Goal: Information Seeking & Learning: Learn about a topic

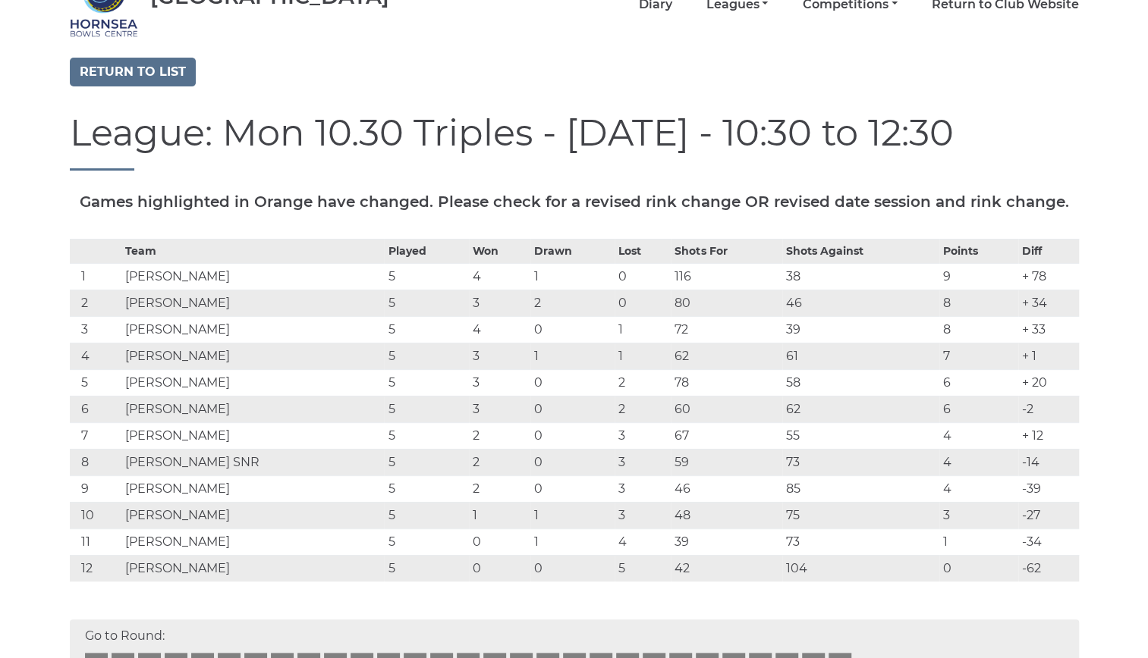
scroll to position [140, 0]
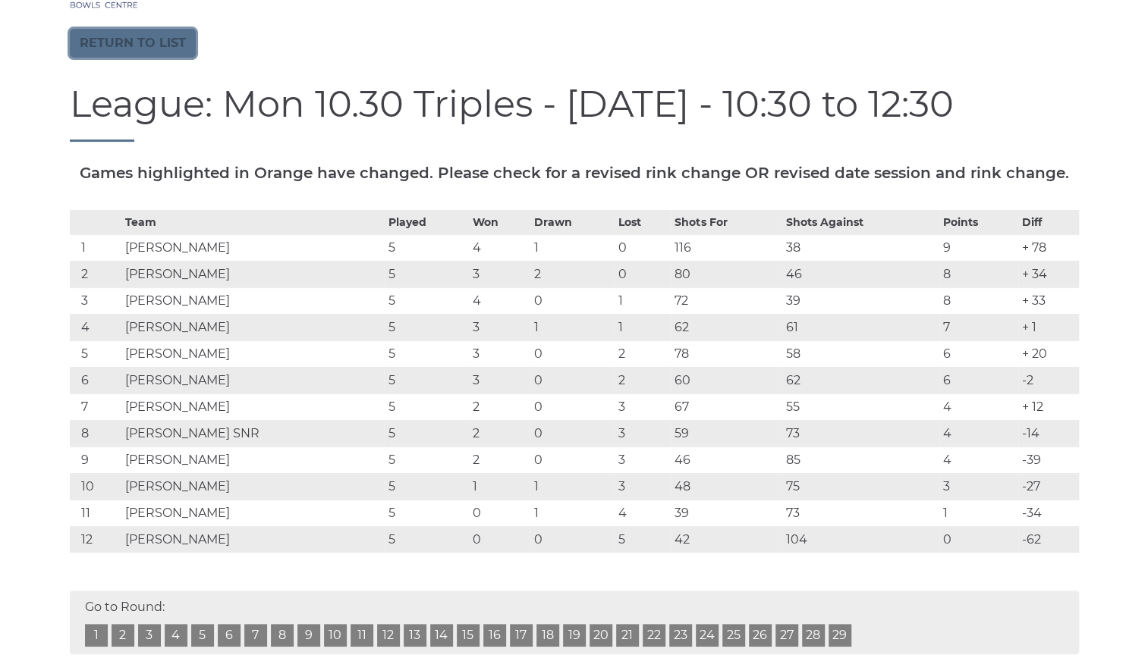
click at [99, 36] on link "Return to list" at bounding box center [133, 43] width 126 height 29
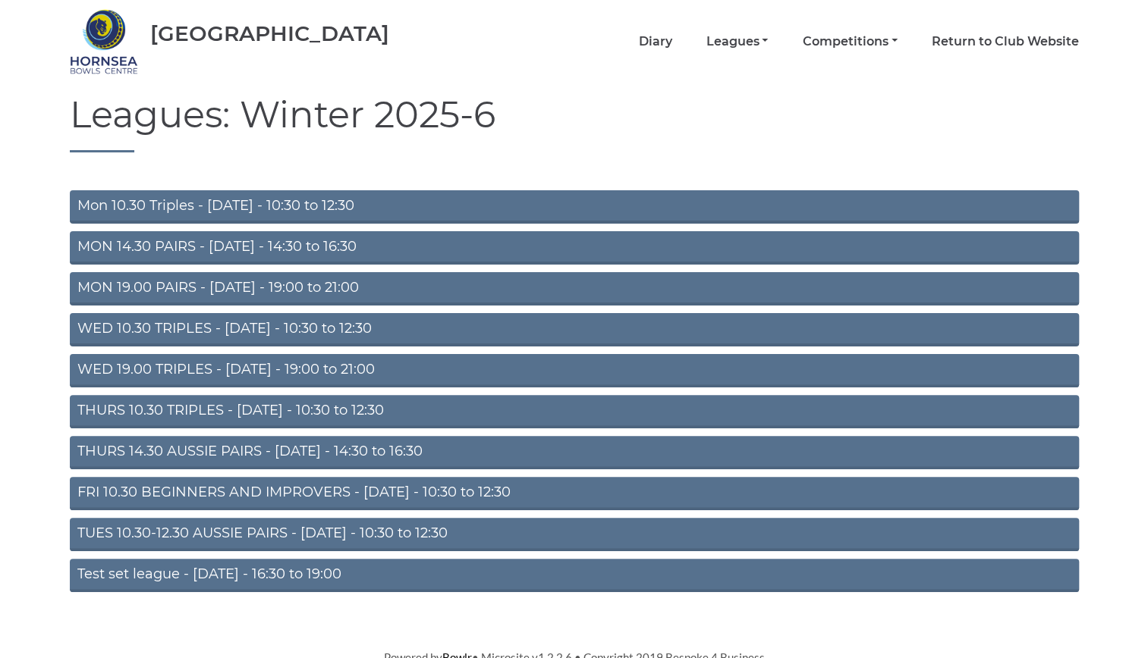
scroll to position [62, 0]
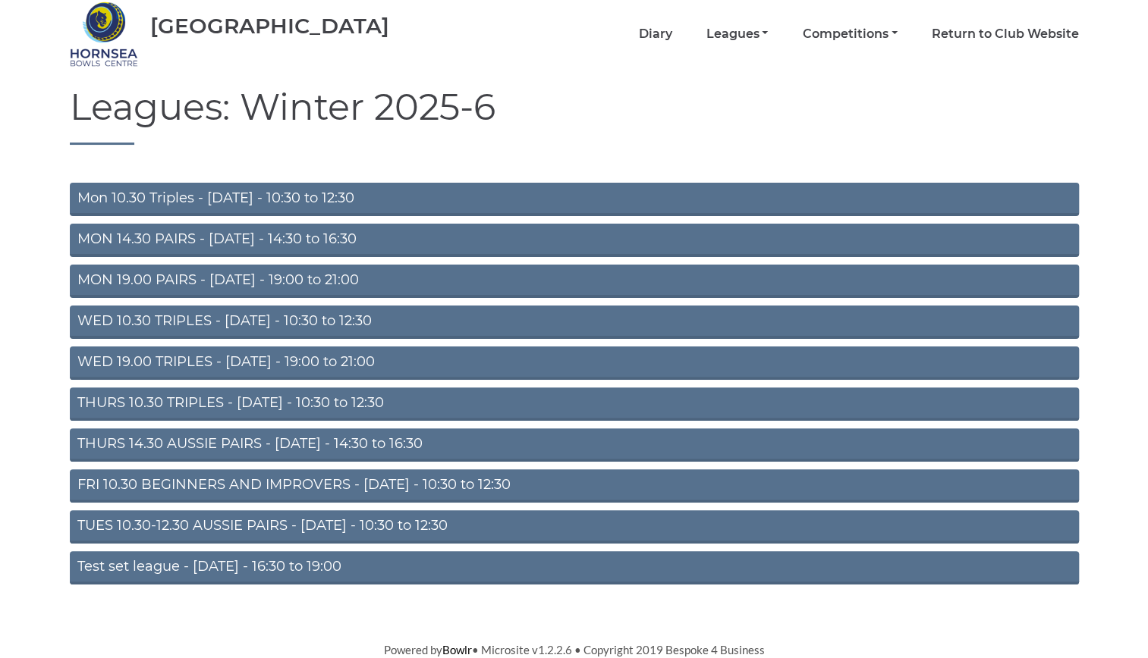
click at [371, 520] on link "TUES 10.30-12.30 AUSSIE PAIRS - Tuesday - 10:30 to 12:30" at bounding box center [574, 527] width 1009 height 33
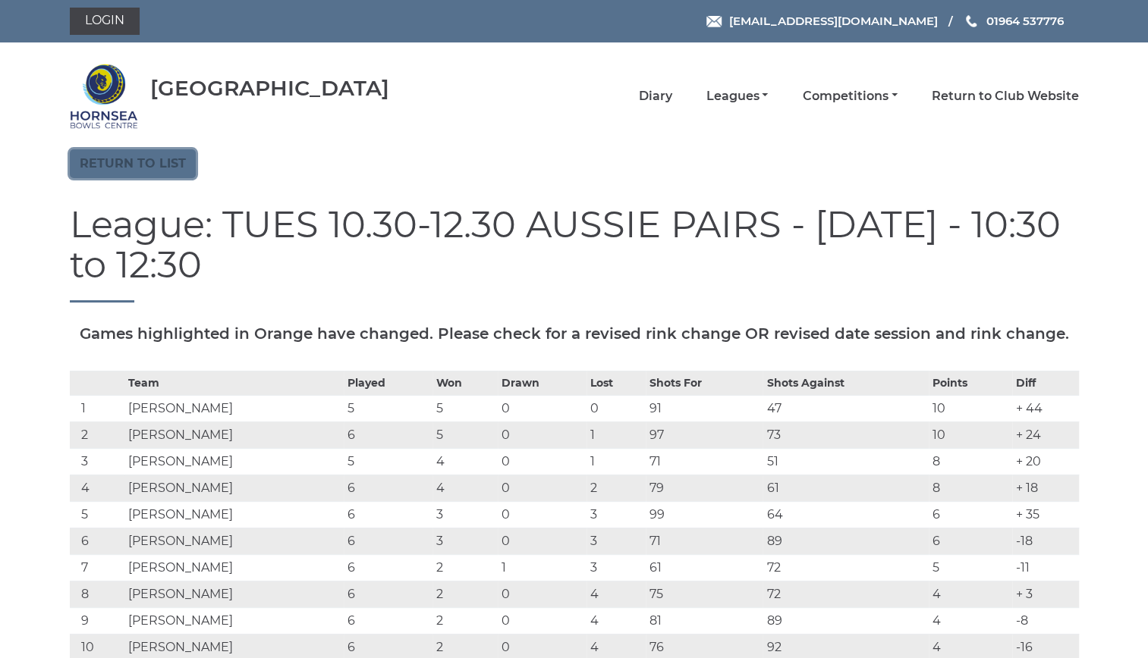
click at [103, 161] on link "Return to list" at bounding box center [133, 163] width 126 height 29
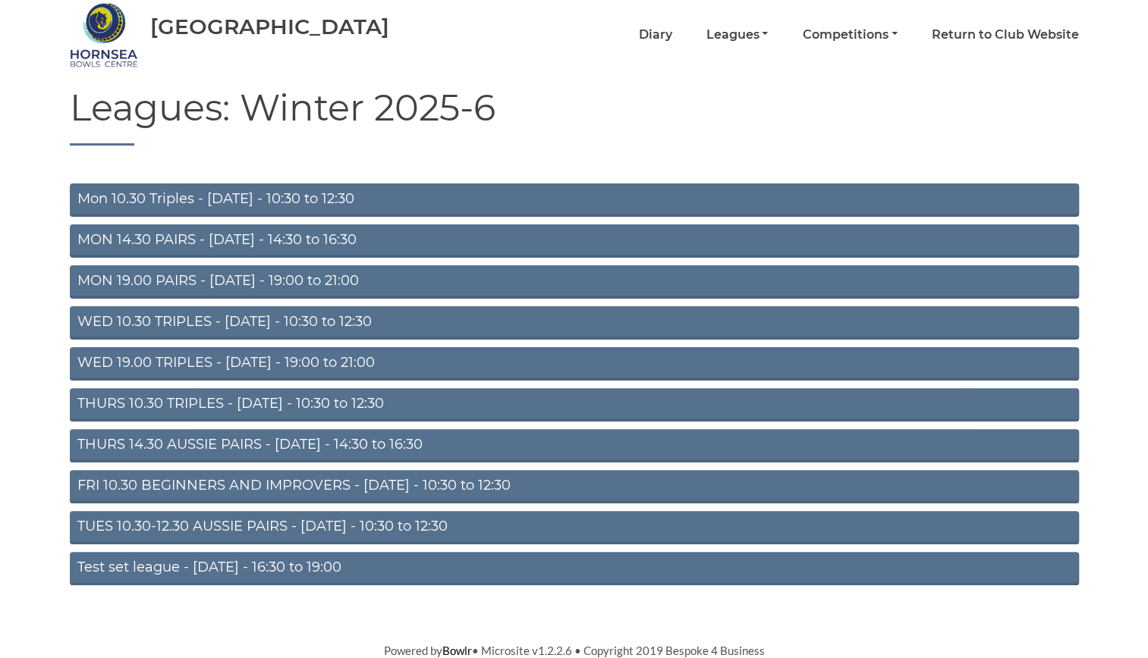
scroll to position [62, 0]
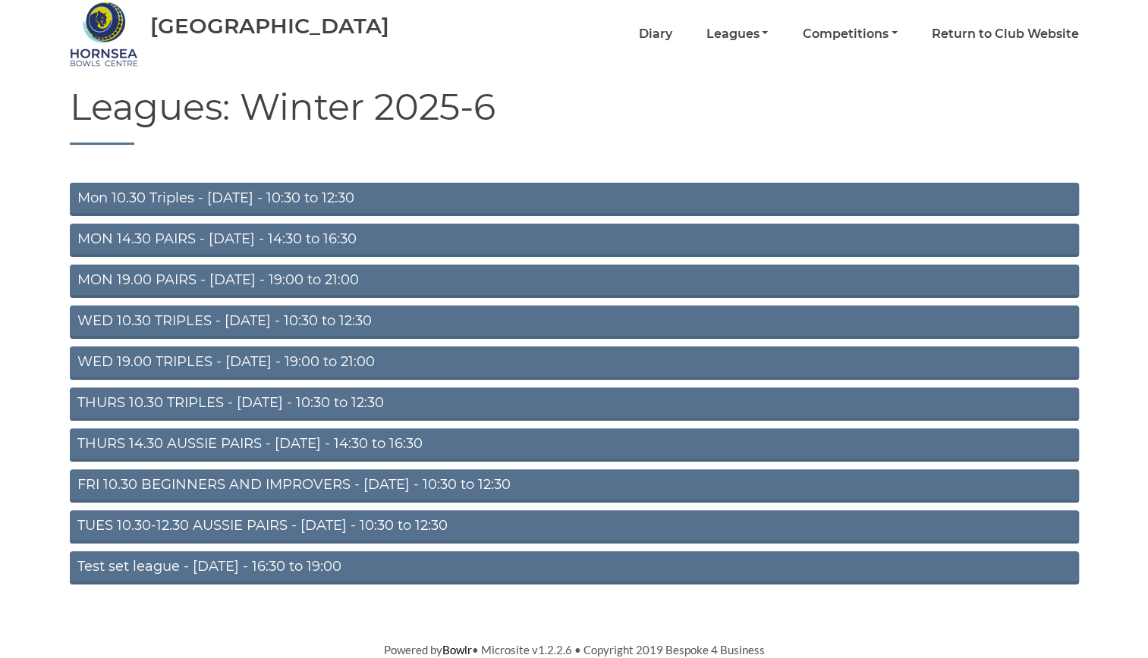
click at [325, 397] on link "THURS 10.30 TRIPLES - [DATE] - 10:30 to 12:30" at bounding box center [574, 404] width 1009 height 33
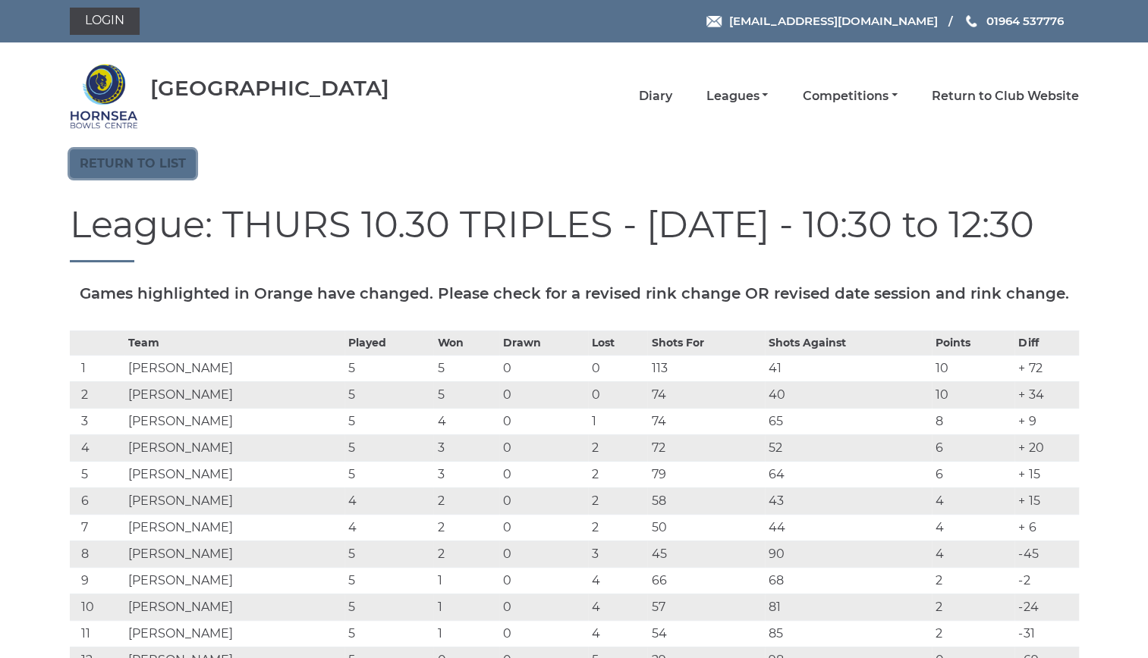
click at [140, 156] on link "Return to list" at bounding box center [133, 163] width 126 height 29
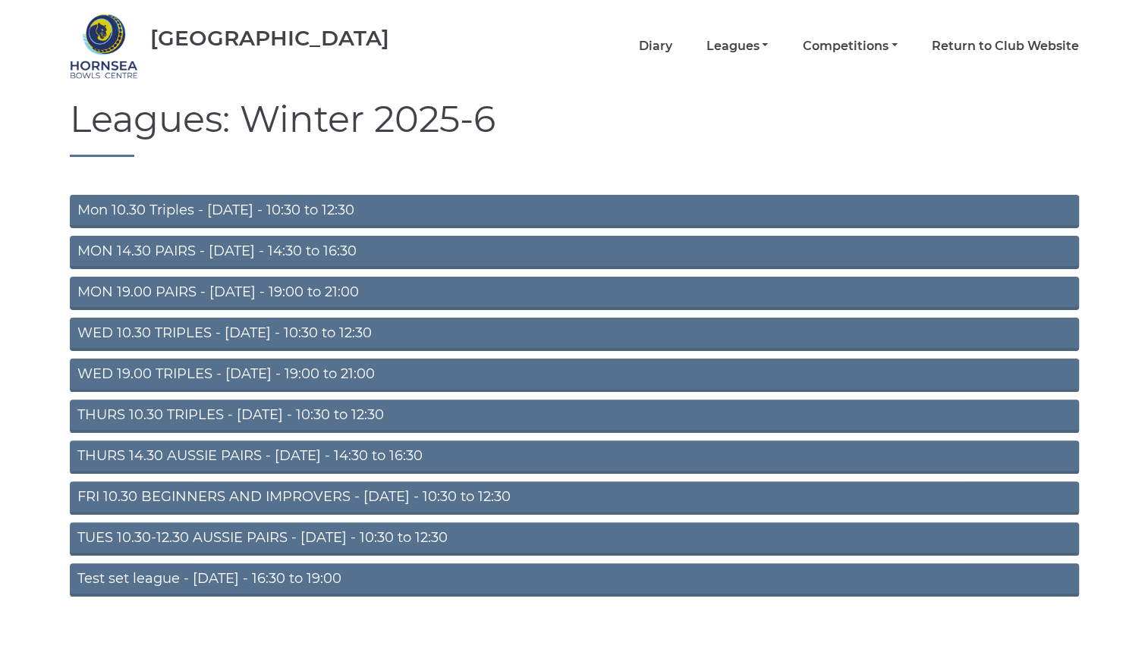
scroll to position [62, 0]
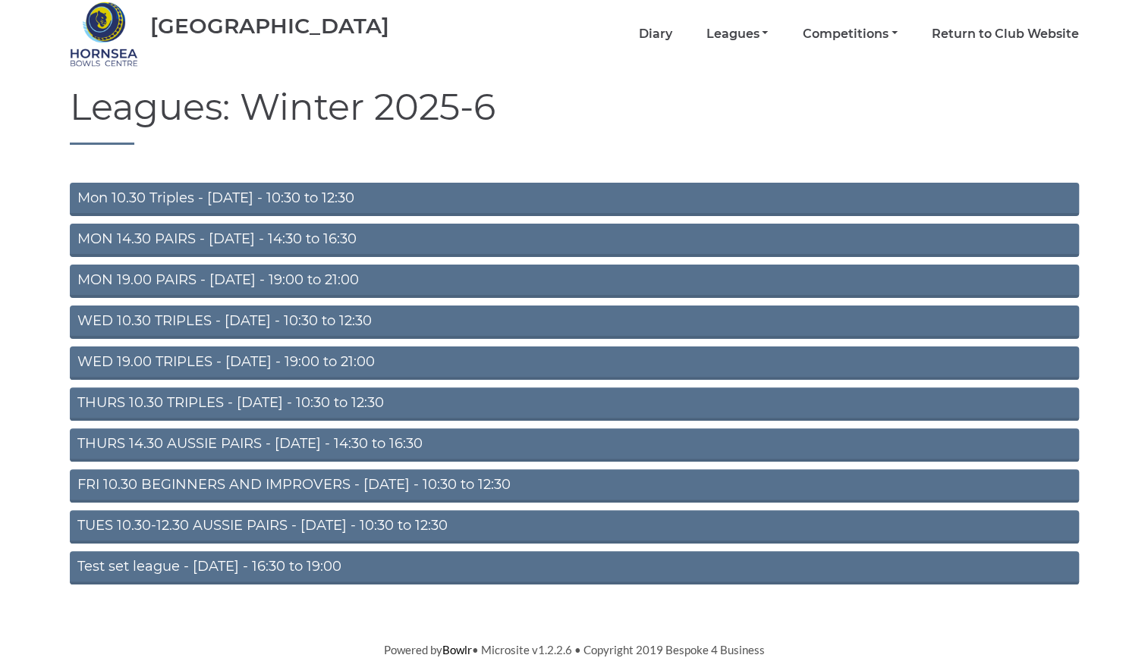
click at [303, 441] on link "THURS 14.30 AUSSIE PAIRS - [DATE] - 14:30 to 16:30" at bounding box center [574, 445] width 1009 height 33
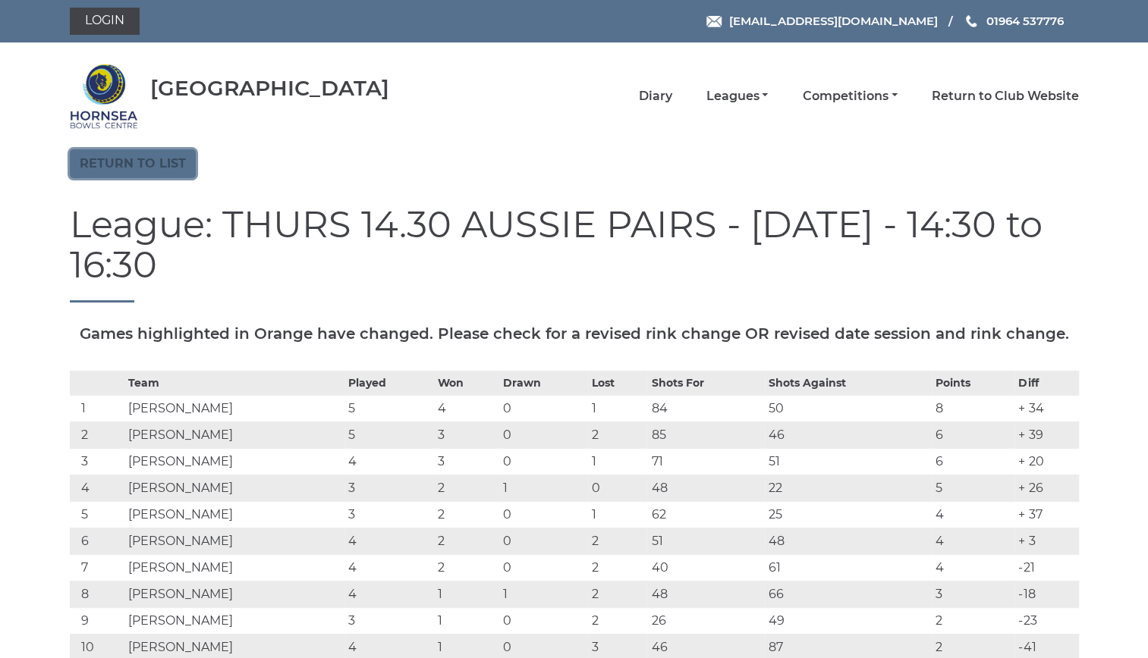
click at [156, 158] on link "Return to list" at bounding box center [133, 163] width 126 height 29
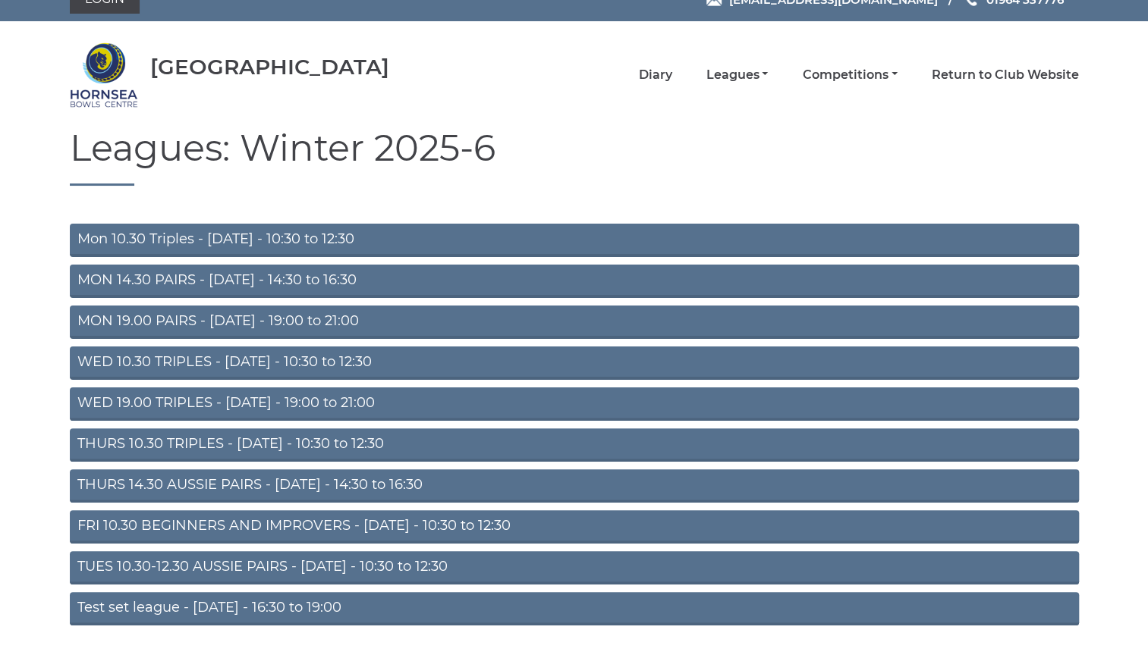
scroll to position [24, 0]
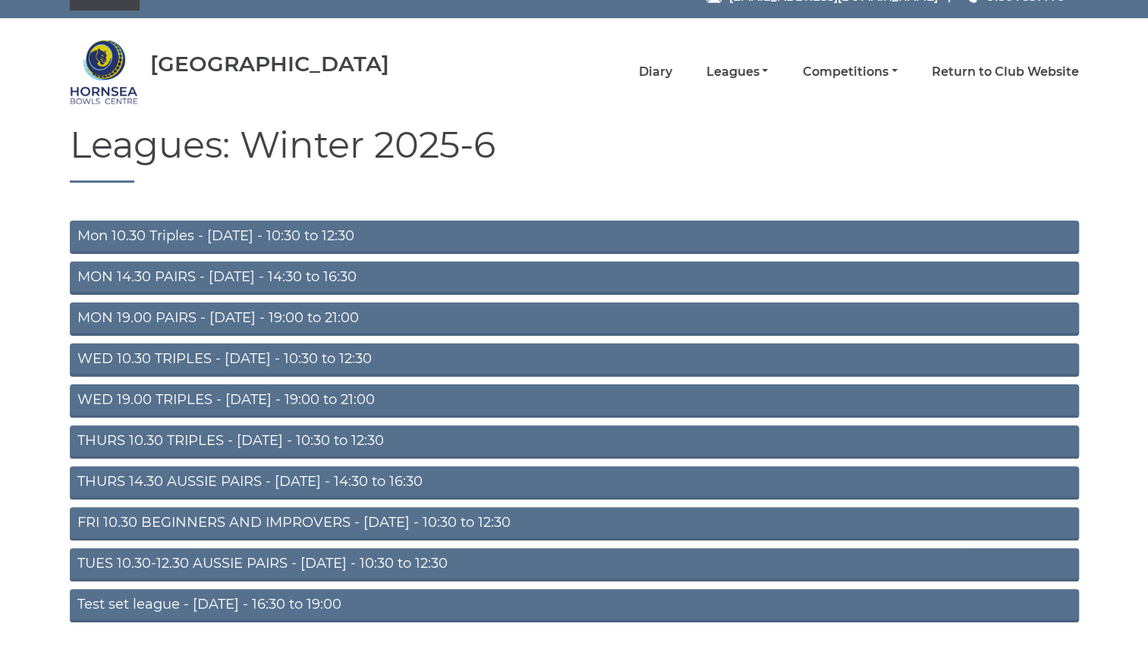
click at [264, 228] on link "Mon 10.30 Triples - [DATE] - 10:30 to 12:30" at bounding box center [574, 237] width 1009 height 33
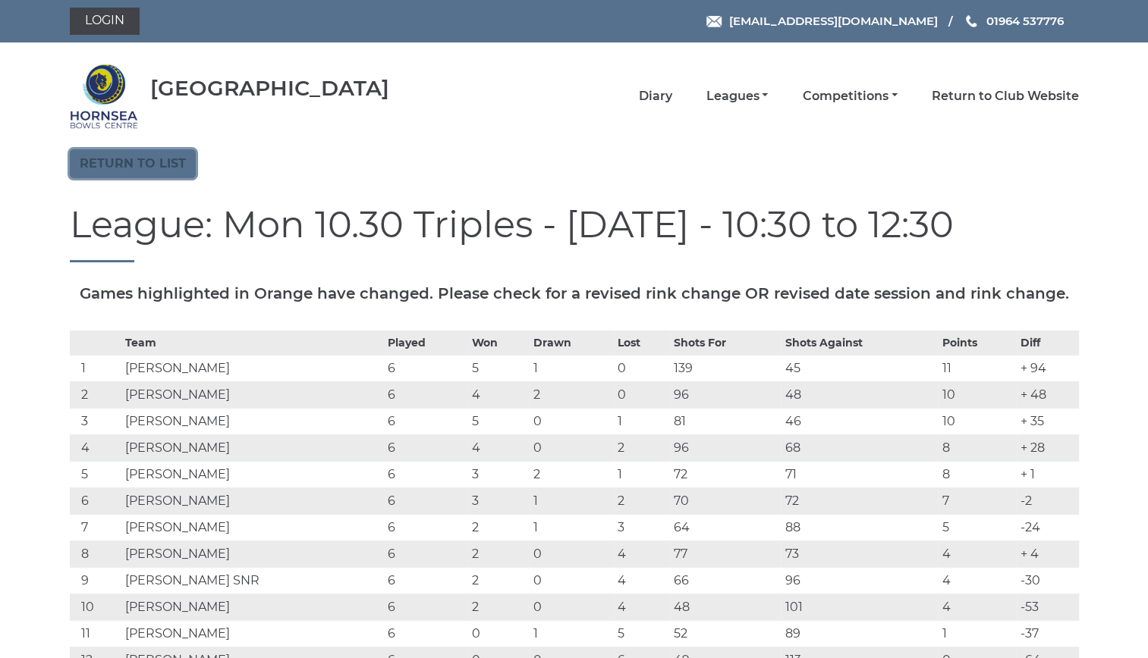
click at [137, 160] on link "Return to list" at bounding box center [133, 163] width 126 height 29
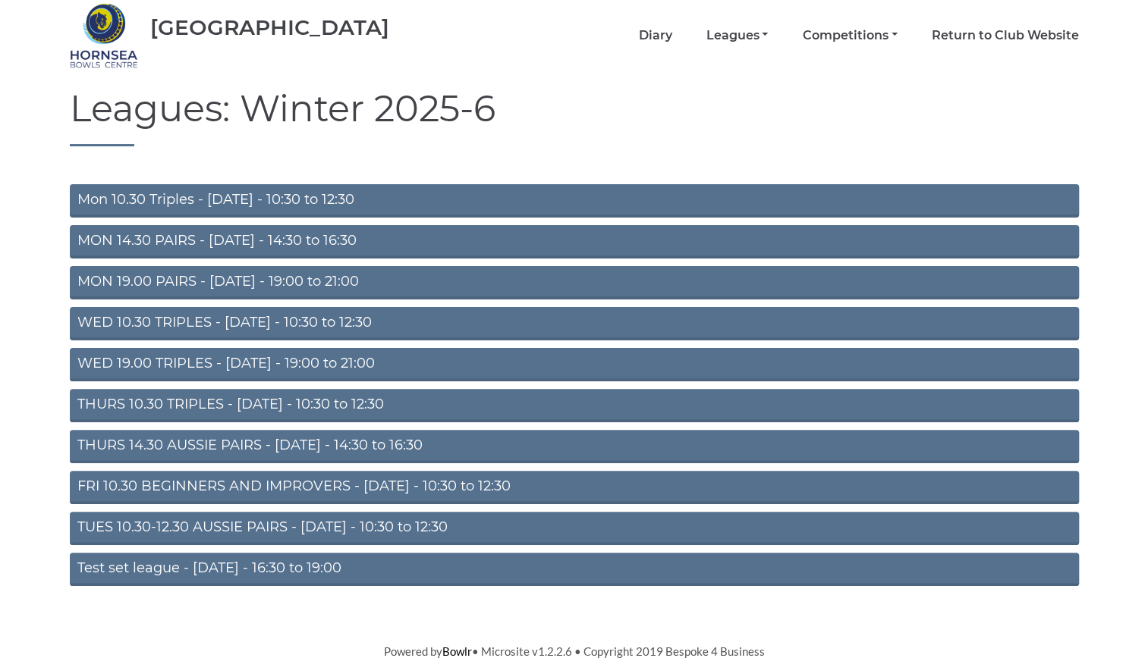
scroll to position [62, 0]
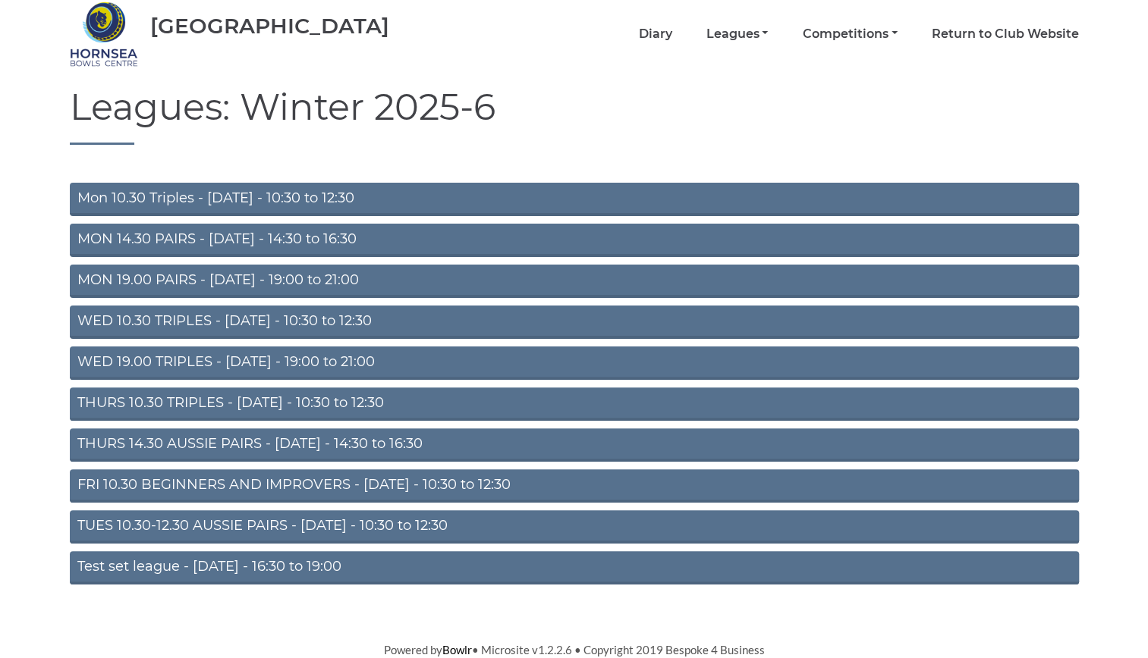
click at [297, 395] on link "THURS 10.30 TRIPLES - [DATE] - 10:30 to 12:30" at bounding box center [574, 404] width 1009 height 33
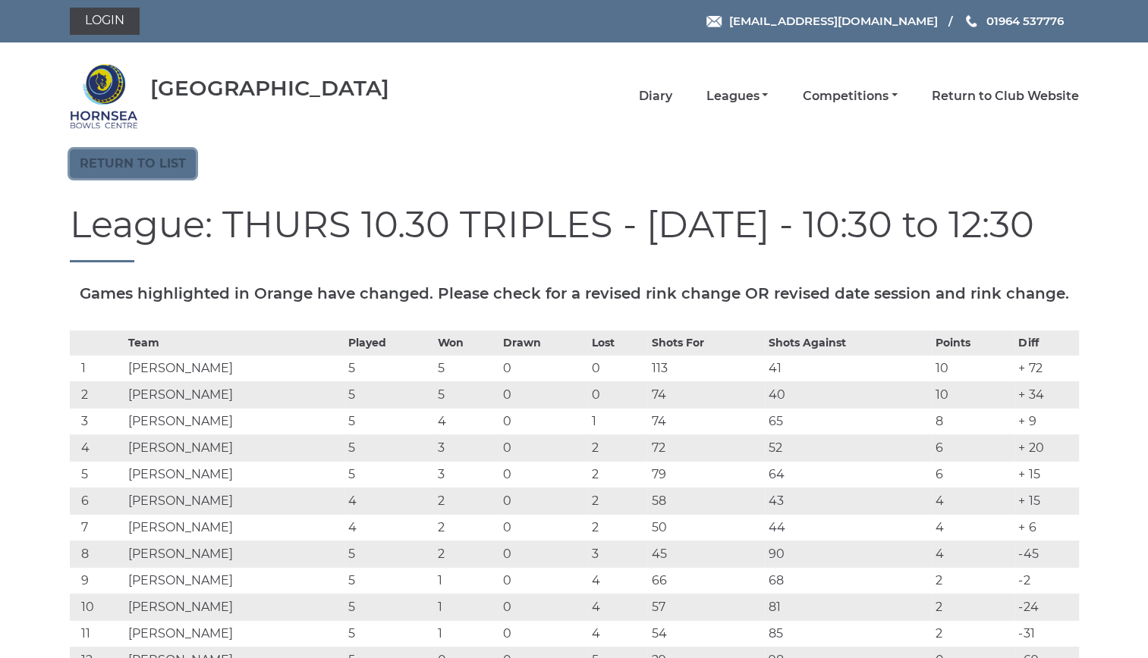
click at [144, 155] on link "Return to list" at bounding box center [133, 163] width 126 height 29
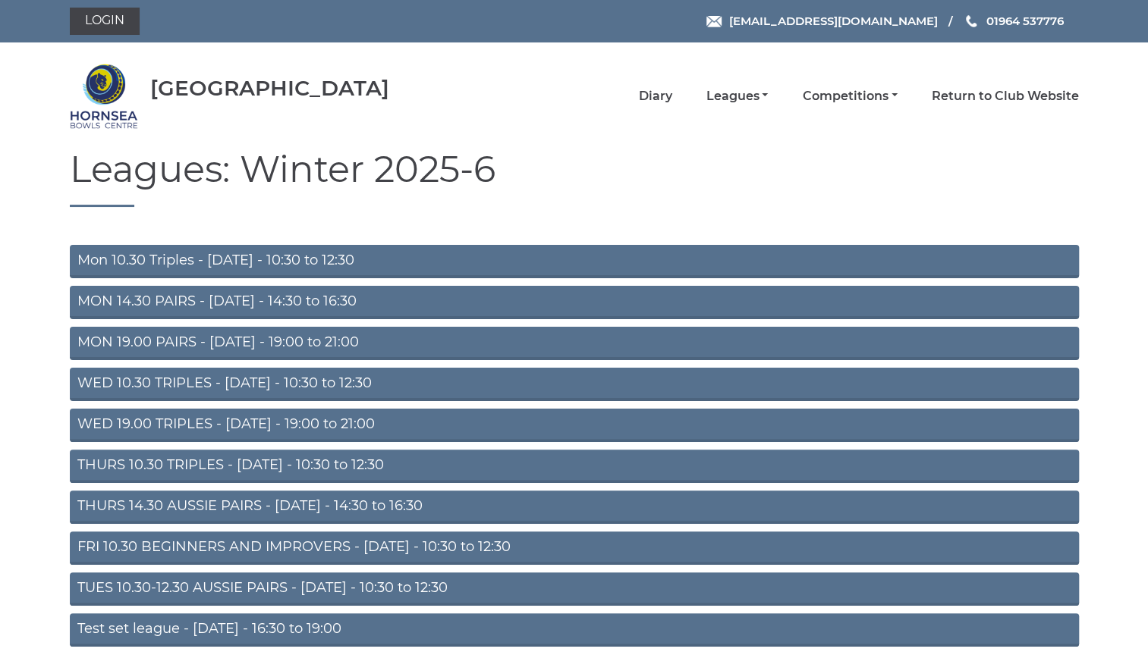
click at [272, 496] on link "THURS 14.30 AUSSIE PAIRS - [DATE] - 14:30 to 16:30" at bounding box center [574, 507] width 1009 height 33
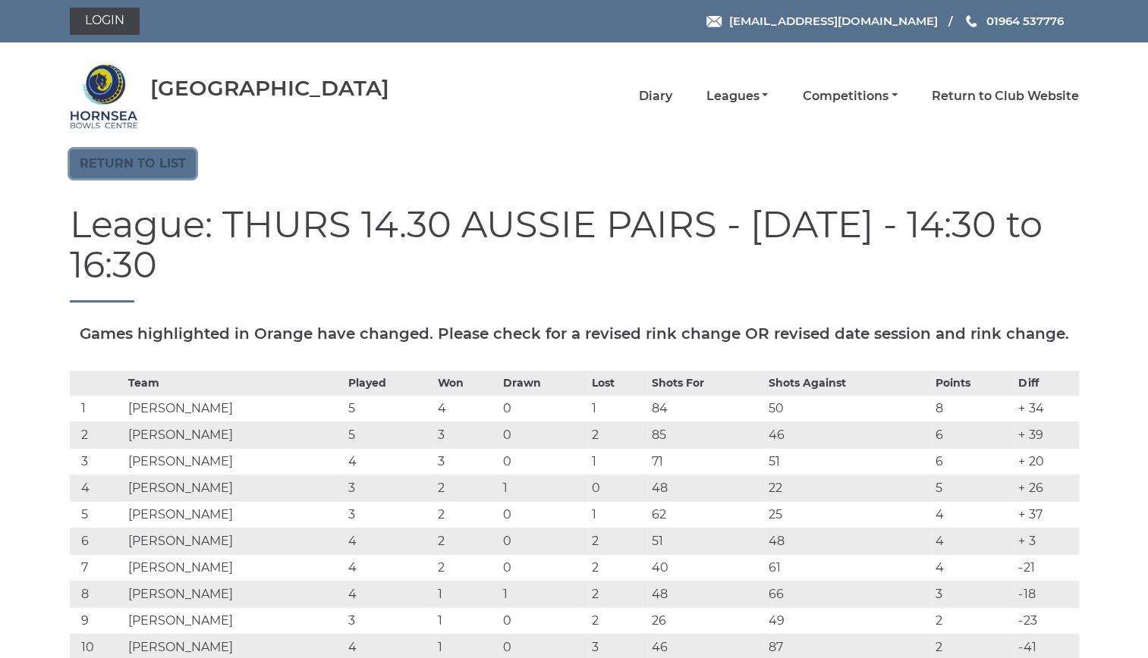
click at [121, 158] on link "Return to list" at bounding box center [133, 163] width 126 height 29
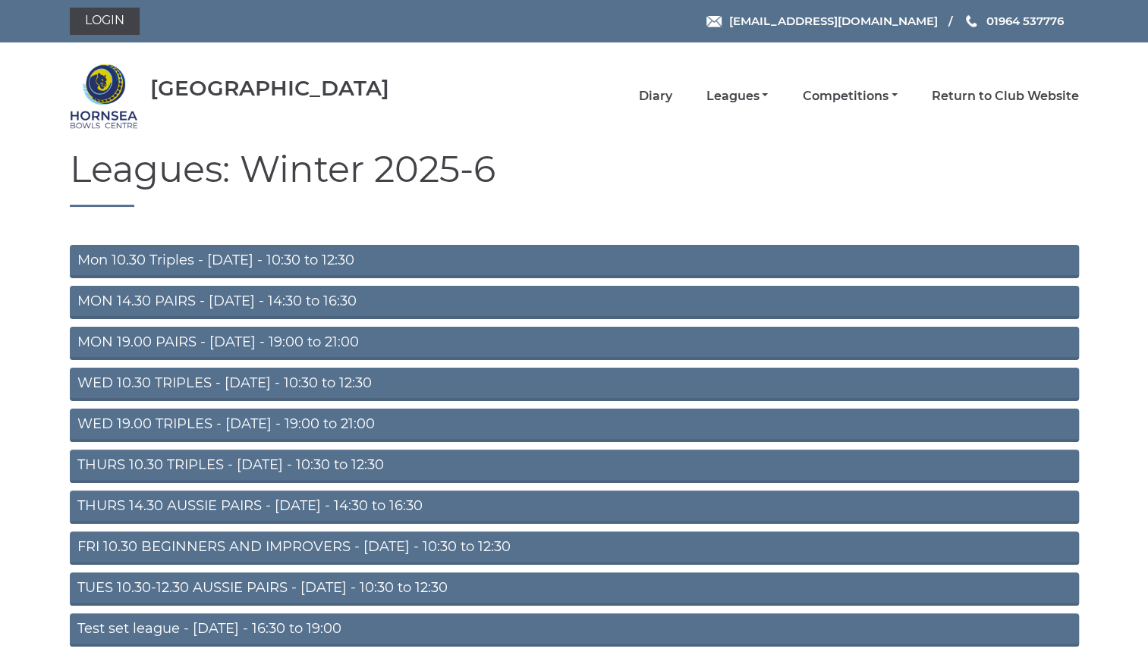
click at [231, 254] on link "Mon 10.30 Triples - [DATE] - 10:30 to 12:30" at bounding box center [574, 261] width 1009 height 33
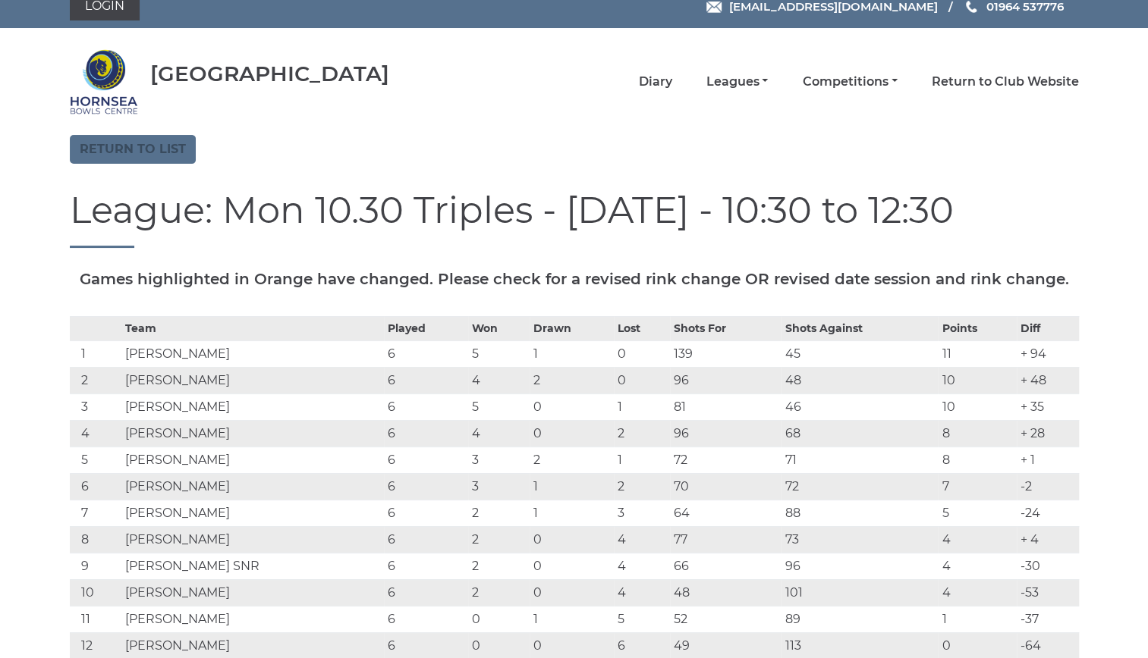
scroll to position [23, 0]
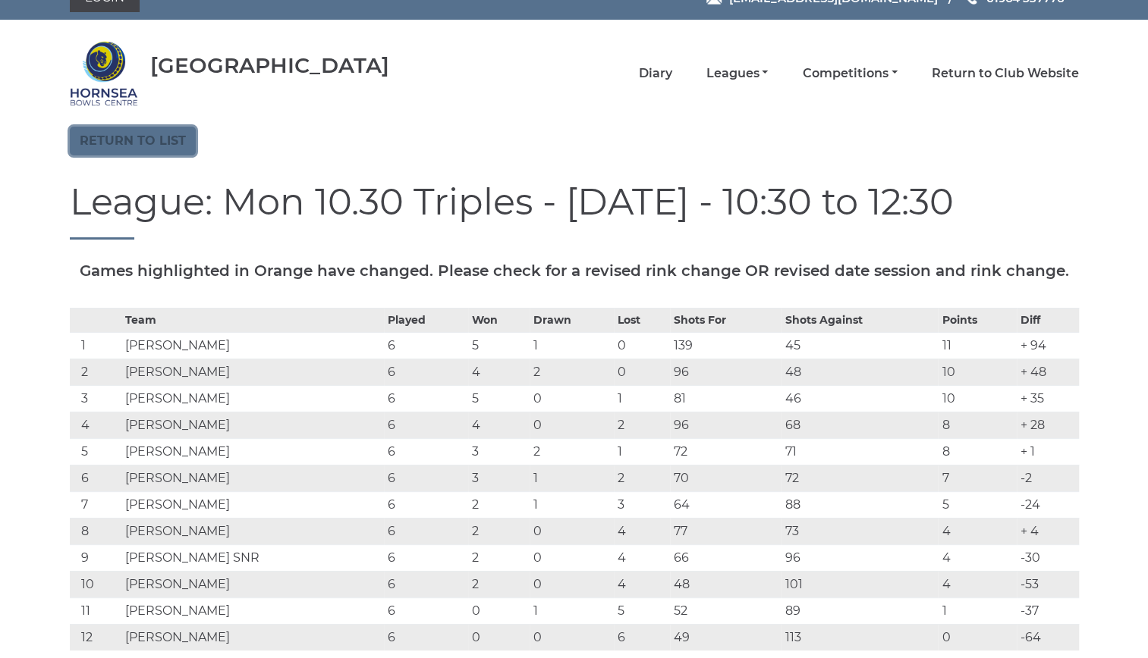
click at [143, 131] on link "Return to list" at bounding box center [133, 141] width 126 height 29
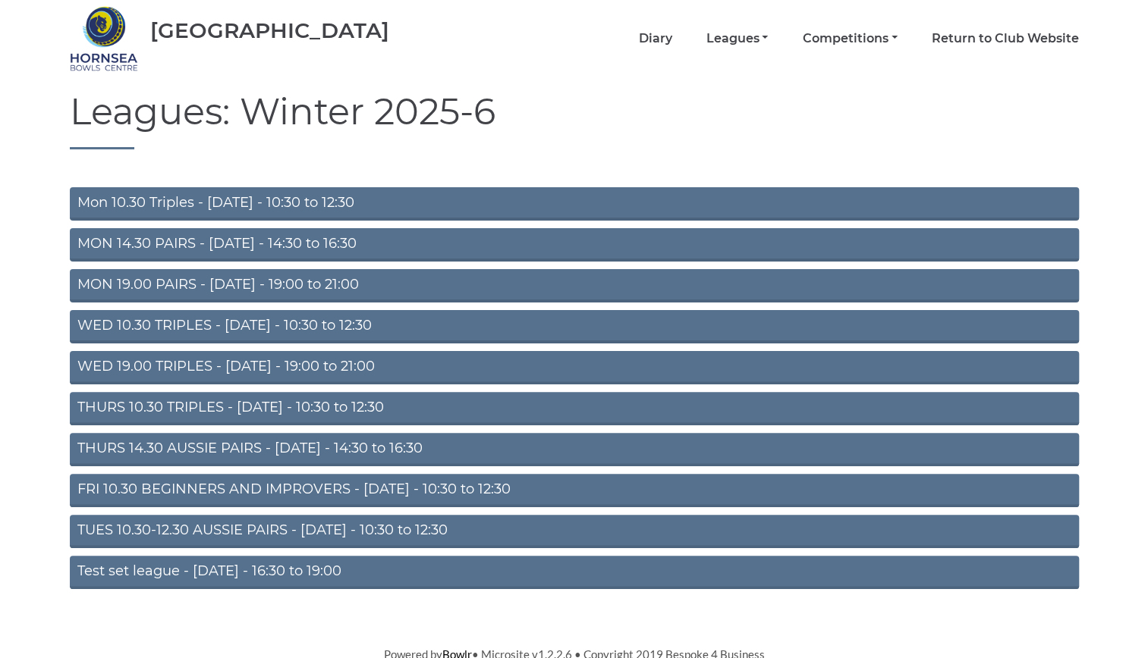
scroll to position [62, 0]
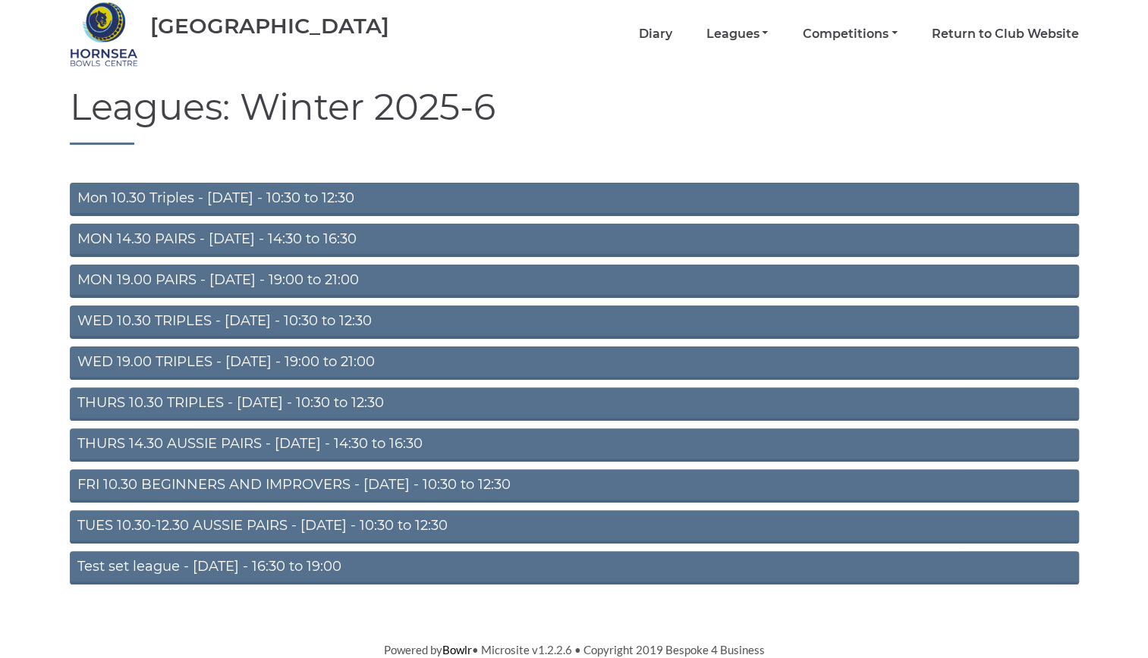
click at [282, 397] on link "THURS 10.30 TRIPLES - Thursday - 10:30 to 12:30" at bounding box center [574, 404] width 1009 height 33
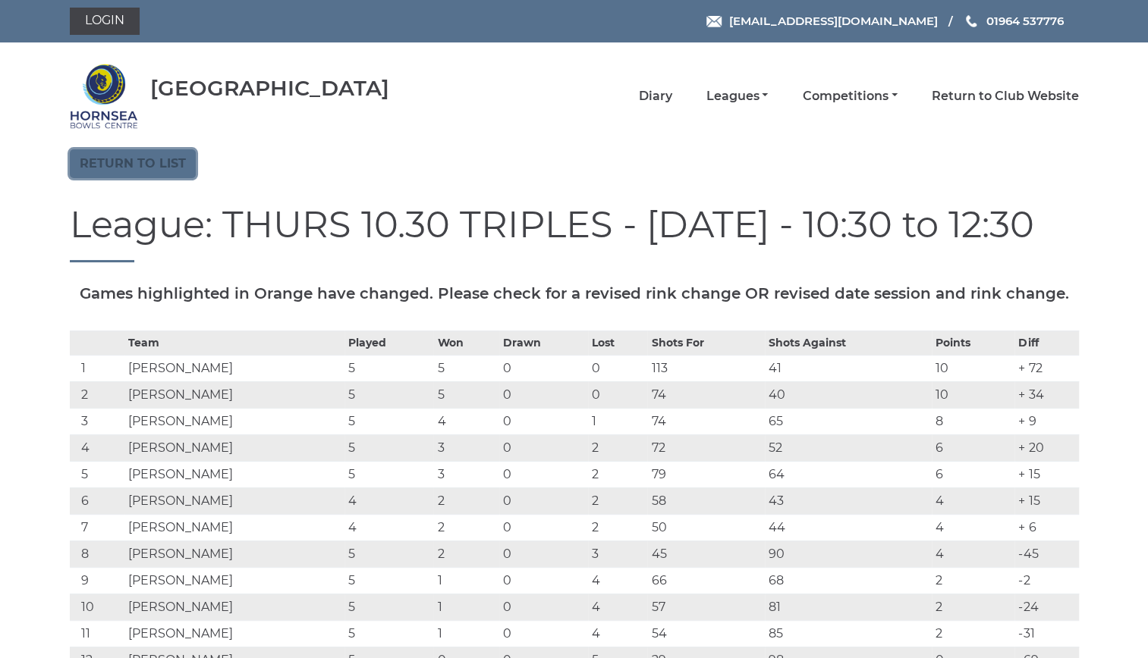
click at [174, 160] on link "Return to list" at bounding box center [133, 163] width 126 height 29
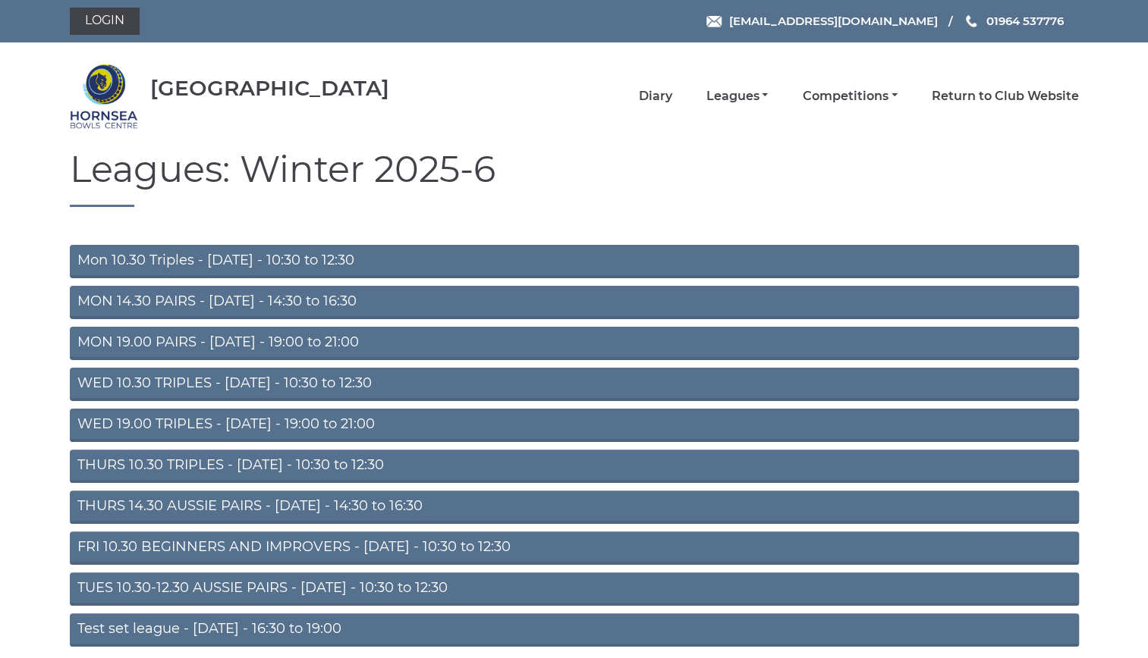
click at [279, 255] on link "Mon 10.30 Triples - [DATE] - 10:30 to 12:30" at bounding box center [574, 261] width 1009 height 33
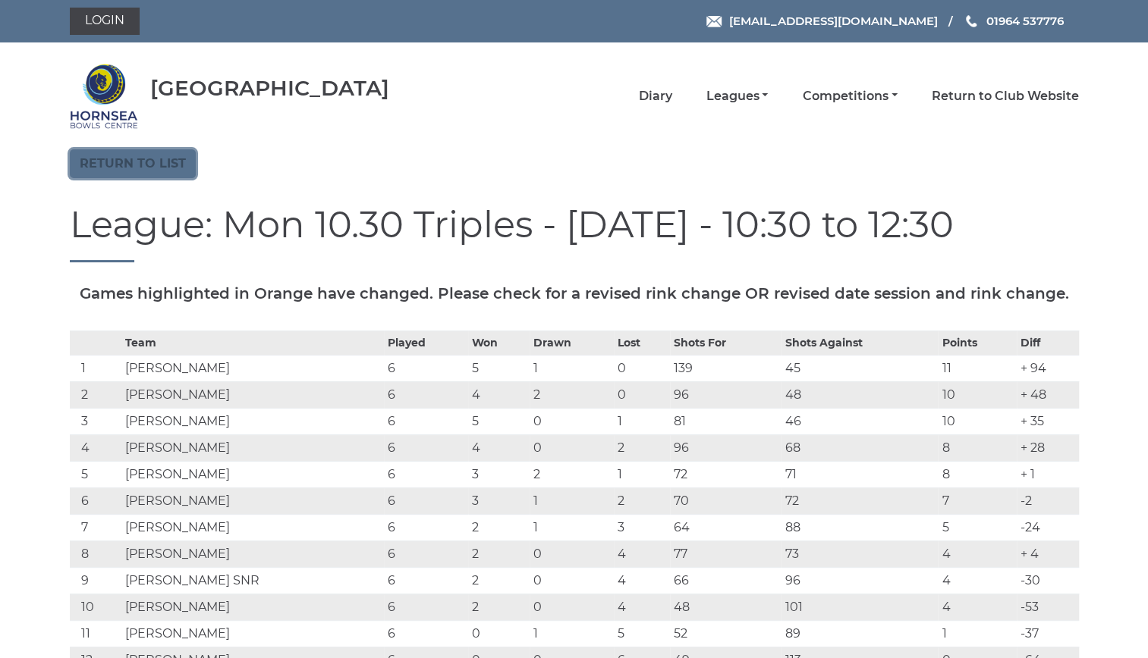
click at [170, 159] on link "Return to list" at bounding box center [133, 163] width 126 height 29
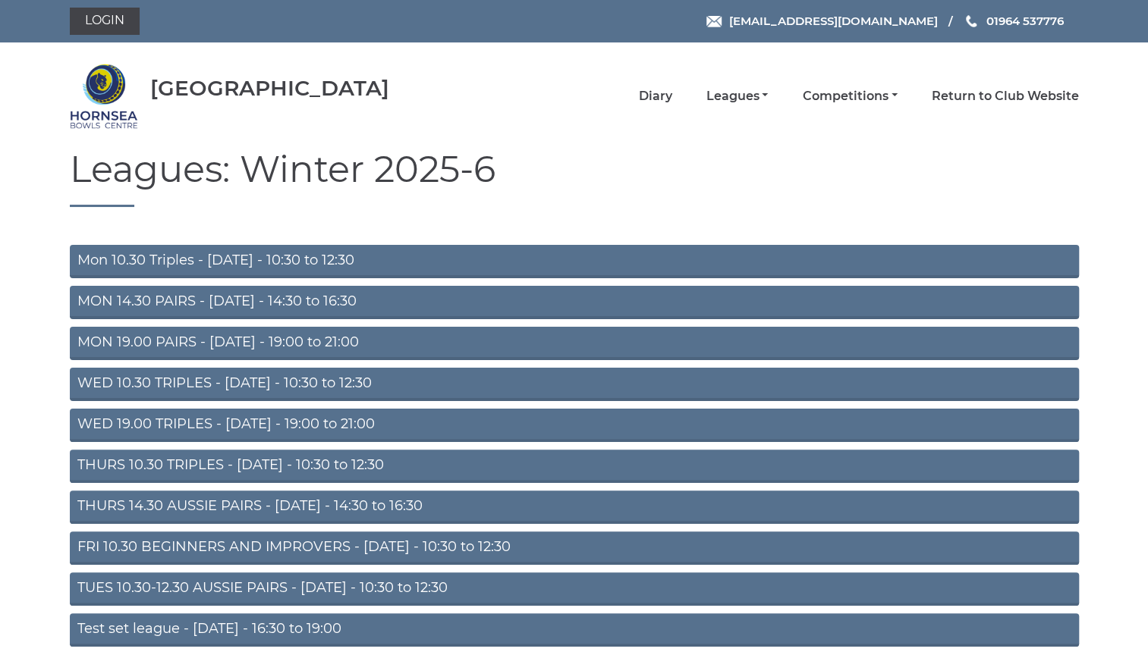
click at [309, 497] on link "THURS 14.30 AUSSIE PAIRS - Thursday - 14:30 to 16:30" at bounding box center [574, 507] width 1009 height 33
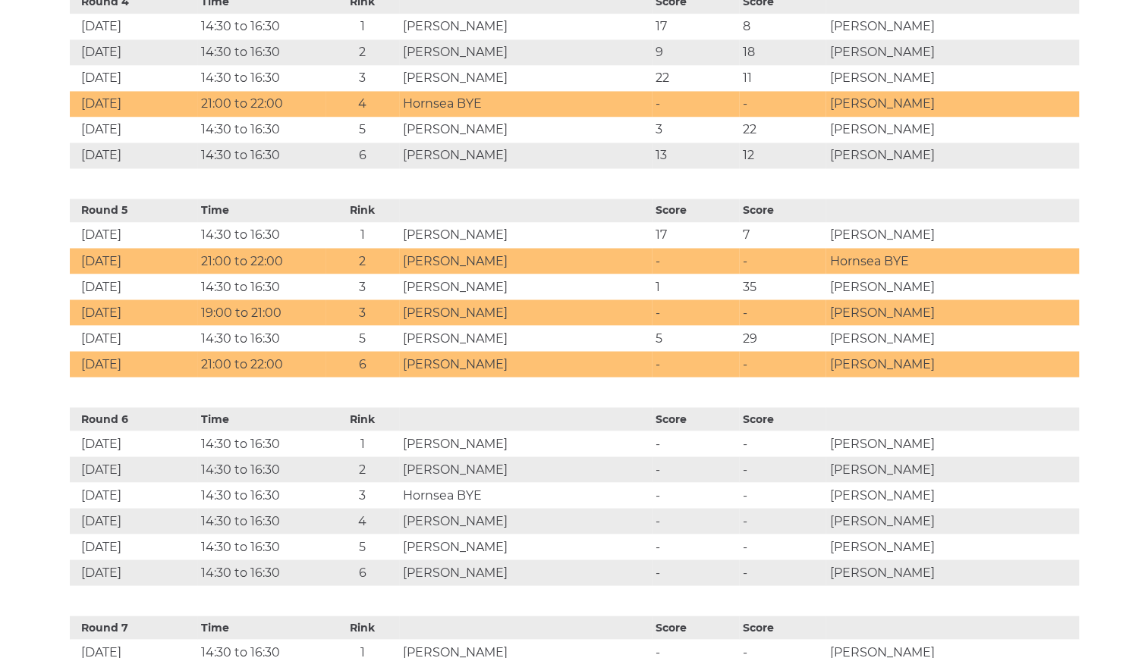
scroll to position [1475, 0]
